Goal: Check status: Check status

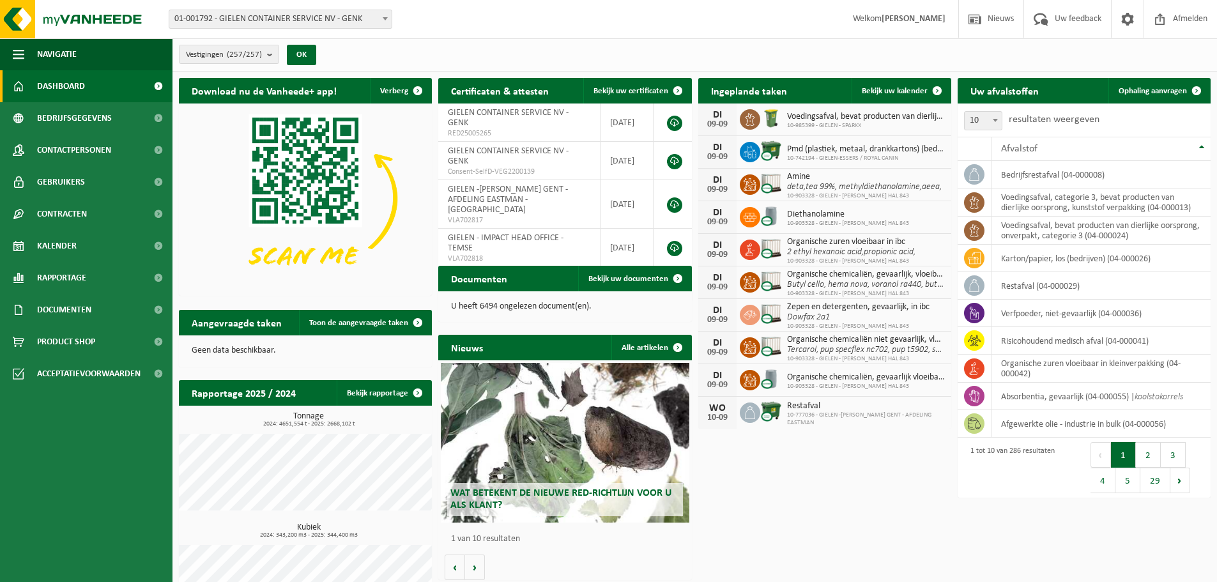
click at [261, 19] on span "01-001792 - GIELEN CONTAINER SERVICE NV - GENK" at bounding box center [280, 19] width 222 height 18
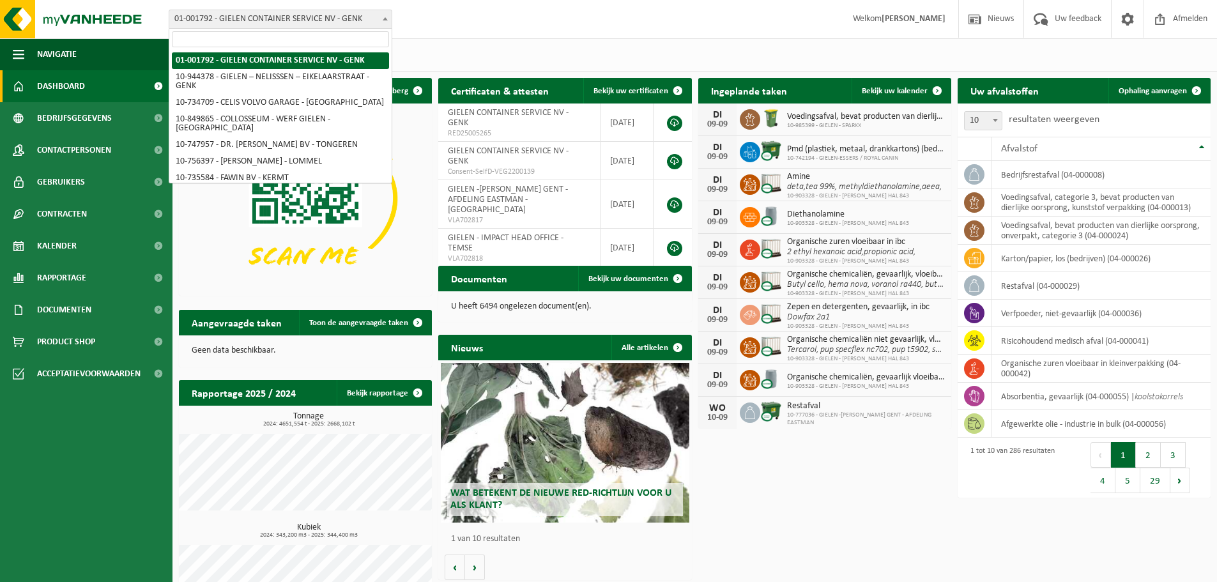
click at [273, 45] on input "search" at bounding box center [280, 39] width 217 height 16
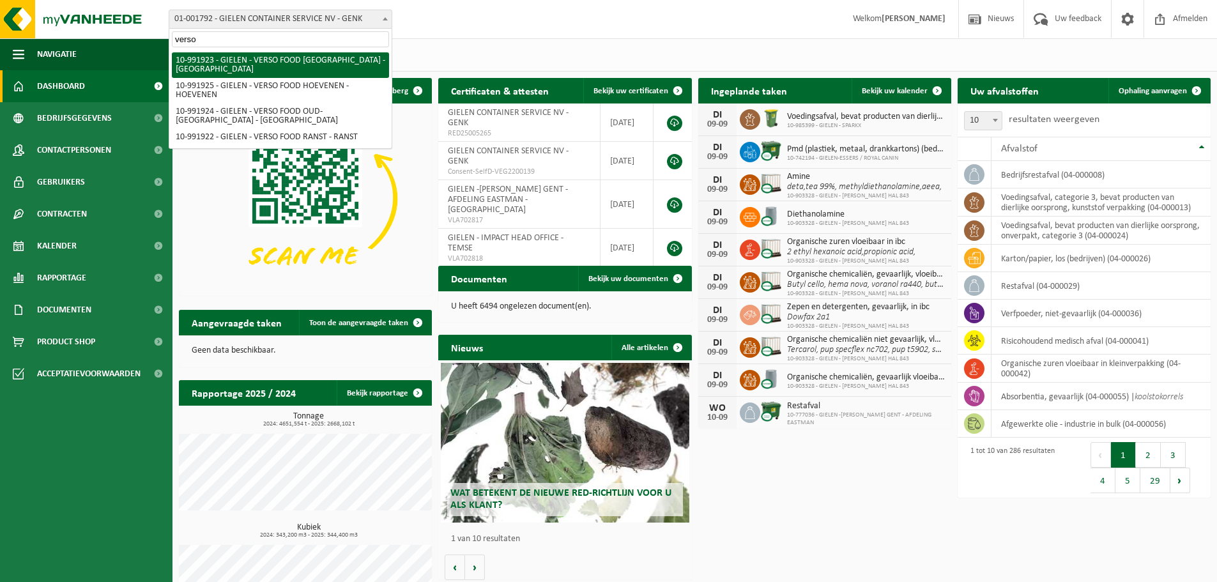
type input "verso"
select select "170006"
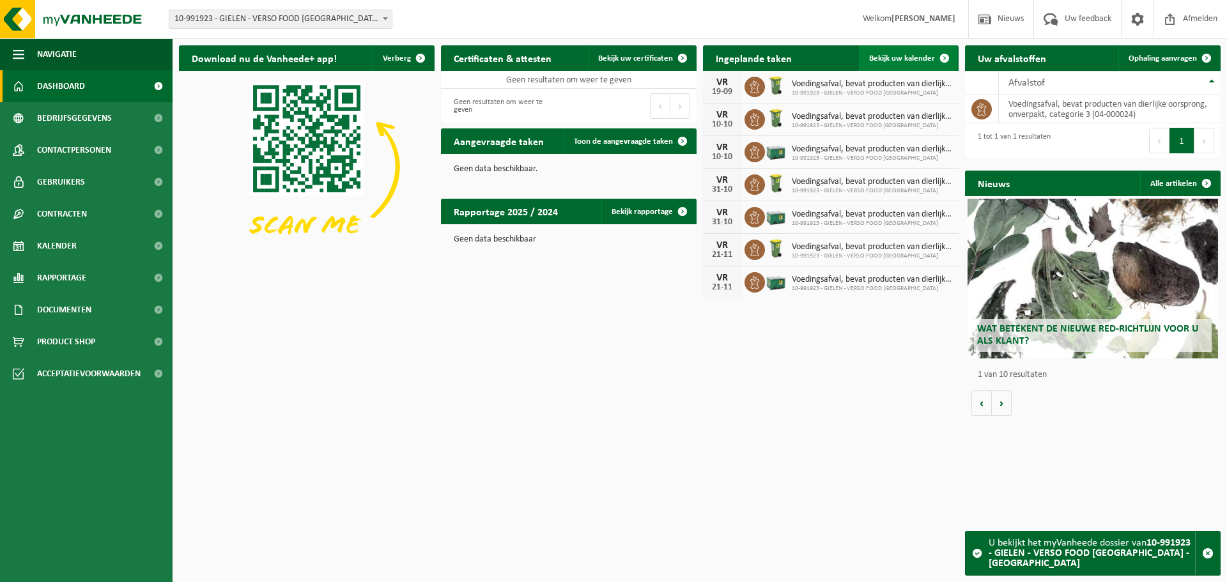
click at [903, 58] on span "Bekijk uw kalender" at bounding box center [902, 58] width 66 height 8
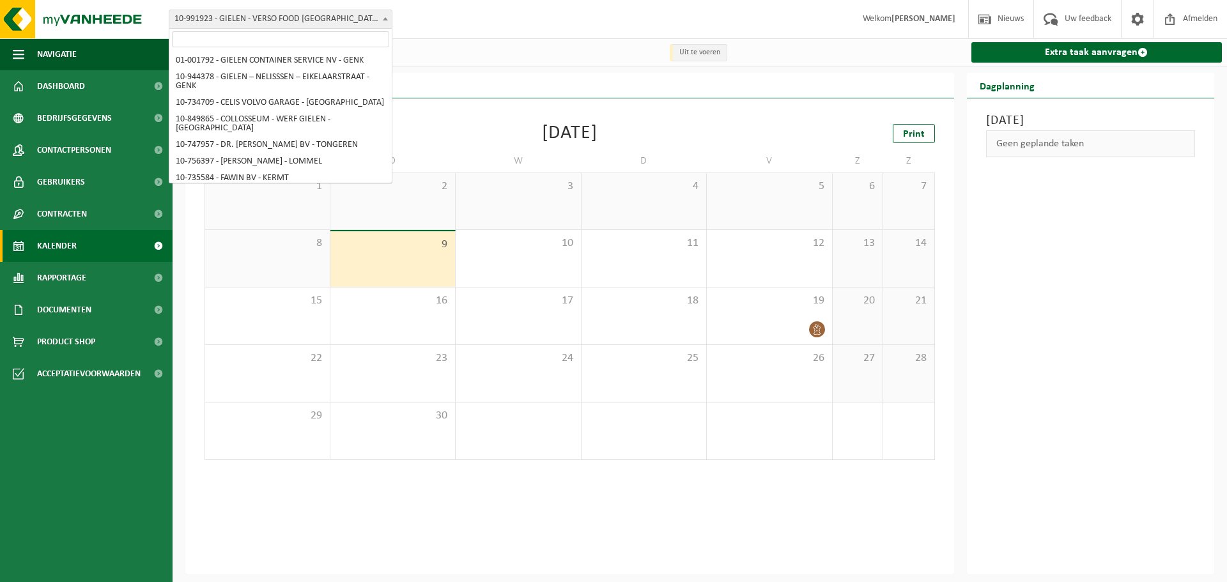
click at [265, 22] on span "10-991923 - GIELEN - VERSO FOOD [GEOGRAPHIC_DATA] - [GEOGRAPHIC_DATA]" at bounding box center [280, 19] width 222 height 18
select select "170008"
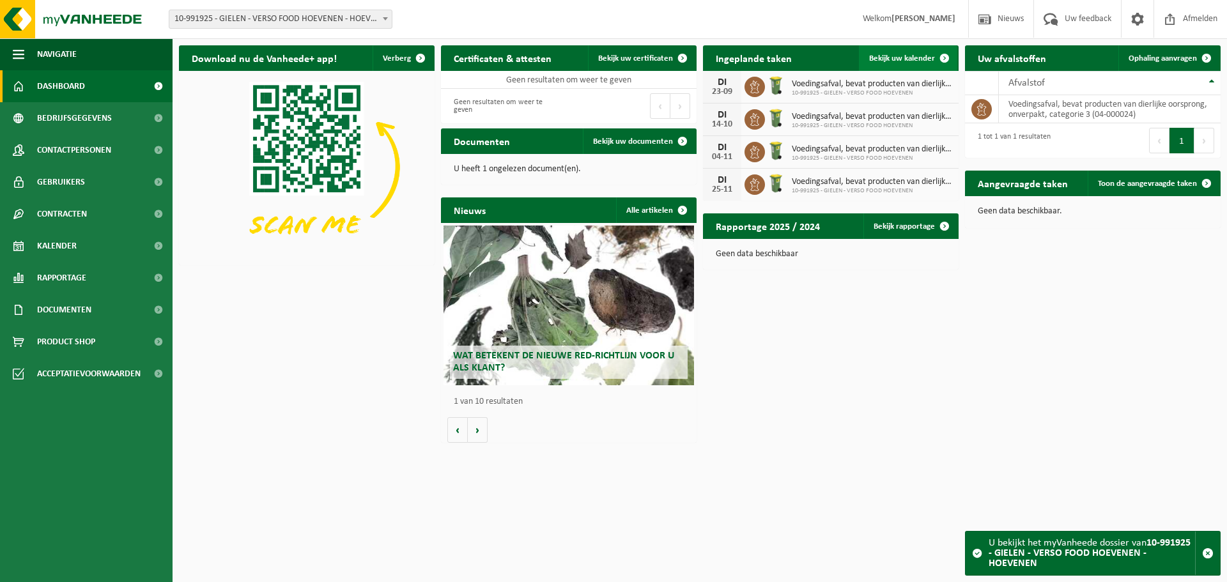
click at [907, 58] on span "Bekijk uw kalender" at bounding box center [902, 58] width 66 height 8
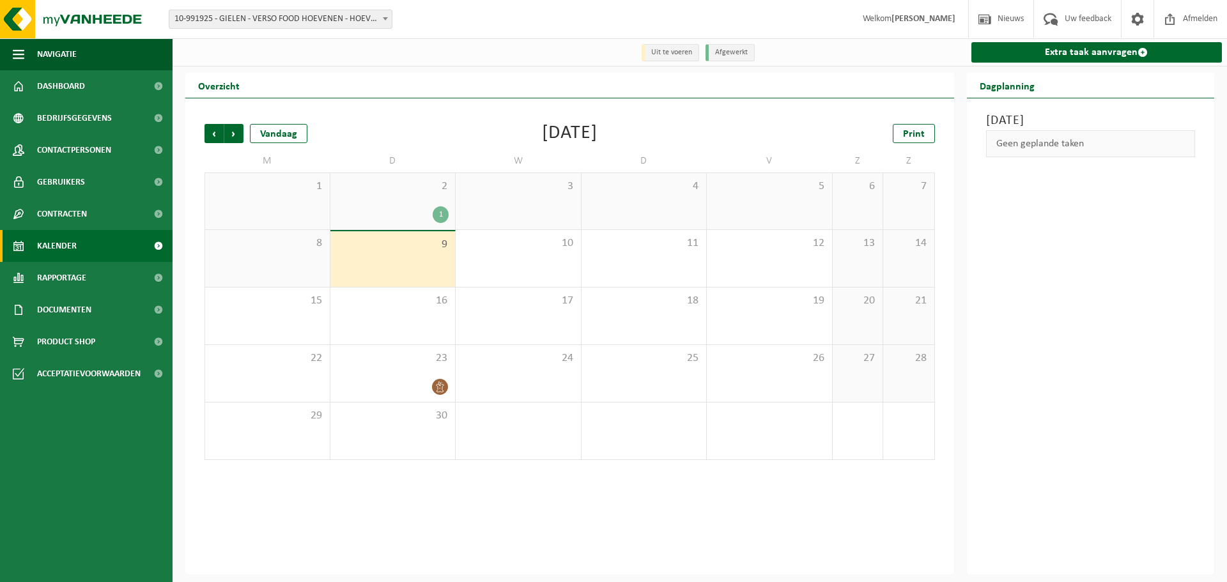
click at [232, 15] on span "10-991925 - GIELEN - VERSO FOOD HOEVENEN - HOEVENEN" at bounding box center [280, 19] width 222 height 18
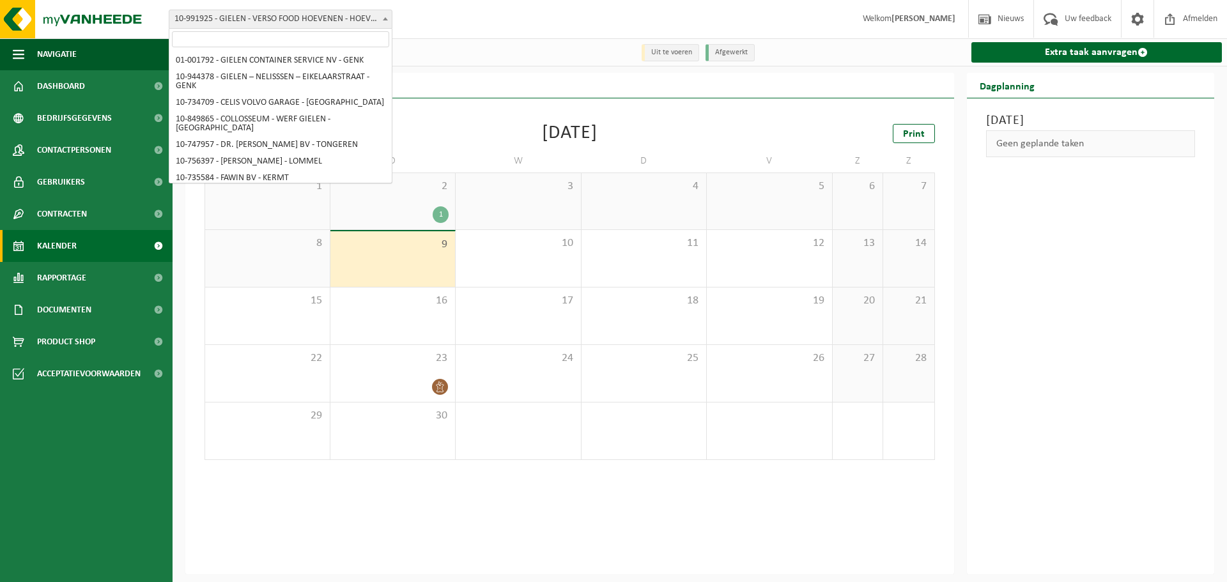
scroll to position [4140, 0]
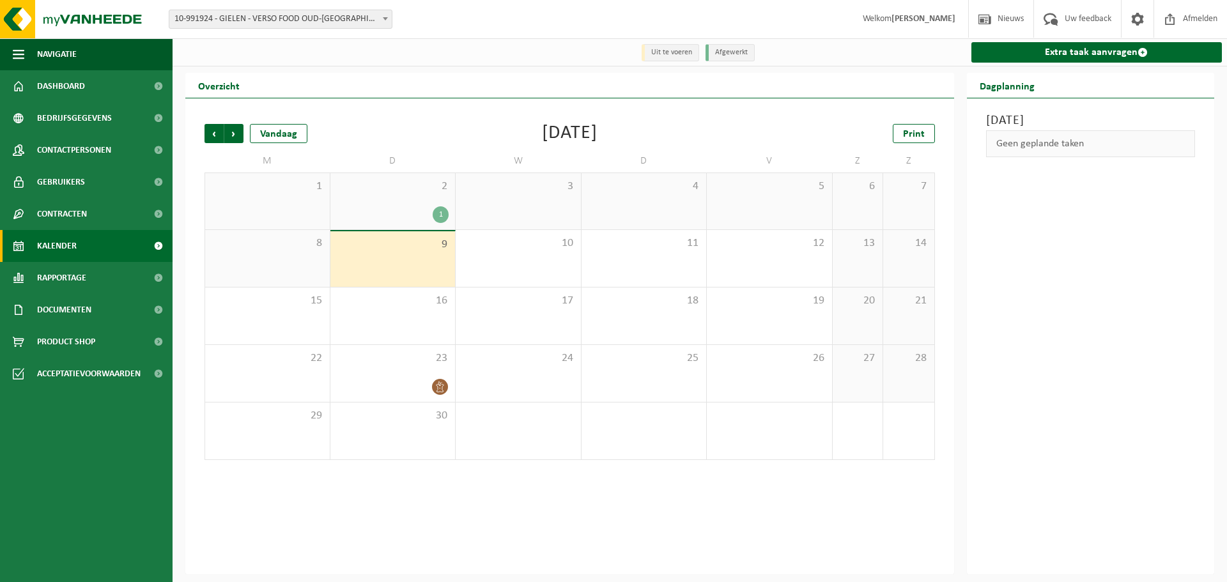
select select "170007"
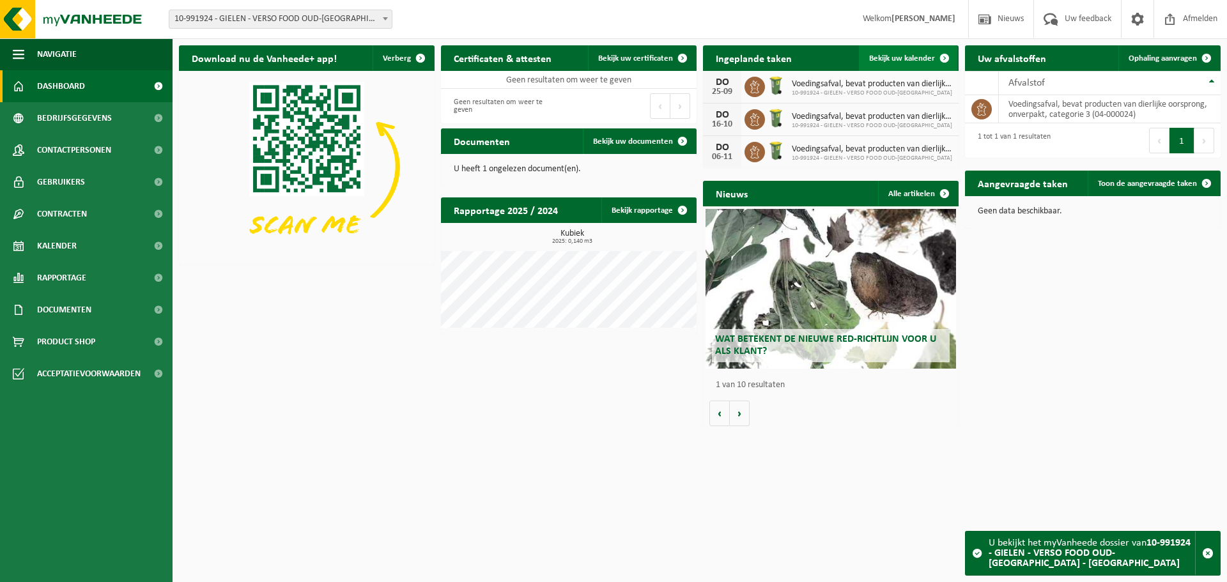
click at [914, 59] on span "Bekijk uw kalender" at bounding box center [902, 58] width 66 height 8
